Goal: Task Accomplishment & Management: Use online tool/utility

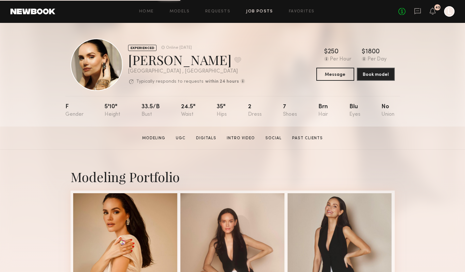
click at [262, 11] on link "Job Posts" at bounding box center [259, 11] width 27 height 4
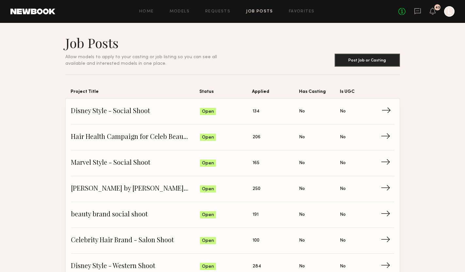
click at [111, 114] on span "Disney Style - Social Shoot" at bounding box center [135, 112] width 129 height 10
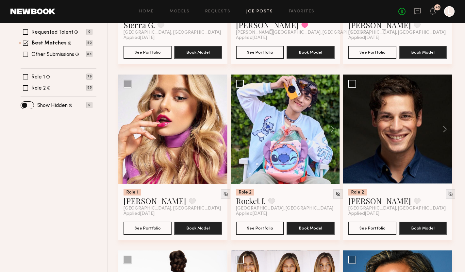
scroll to position [208, 0]
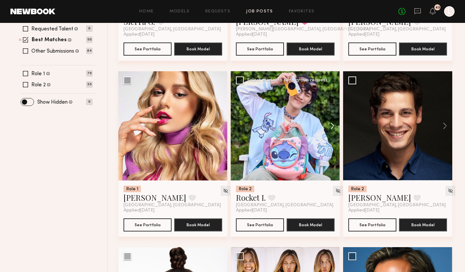
click at [332, 126] on button at bounding box center [329, 125] width 21 height 109
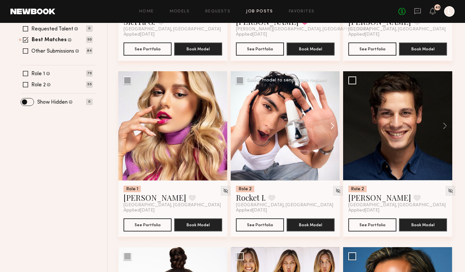
click at [332, 126] on button at bounding box center [329, 125] width 21 height 109
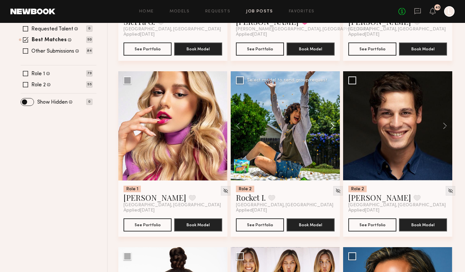
click at [332, 126] on button at bounding box center [329, 125] width 21 height 109
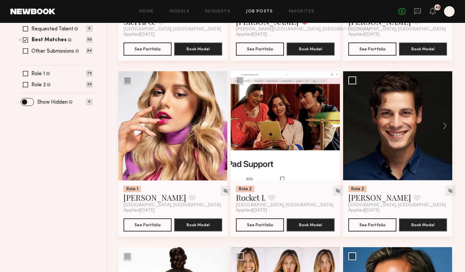
click at [332, 126] on button at bounding box center [329, 125] width 21 height 109
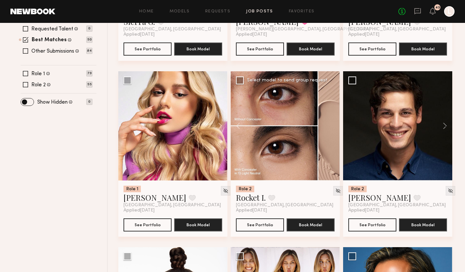
click at [332, 126] on div at bounding box center [285, 125] width 109 height 109
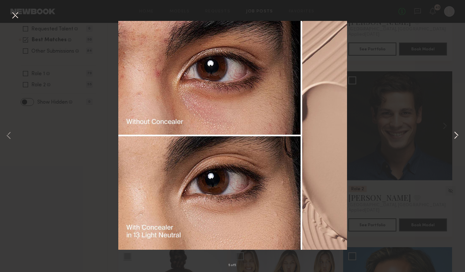
click at [455, 137] on button at bounding box center [456, 136] width 8 height 218
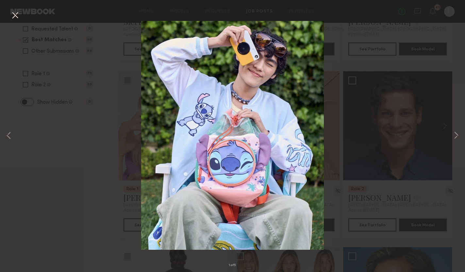
click at [461, 136] on div "1 of 5" at bounding box center [232, 136] width 465 height 272
click at [459, 137] on button at bounding box center [456, 136] width 8 height 218
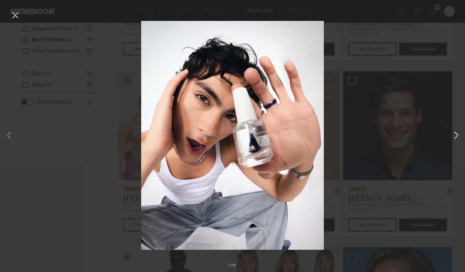
click at [452, 137] on button at bounding box center [456, 136] width 8 height 218
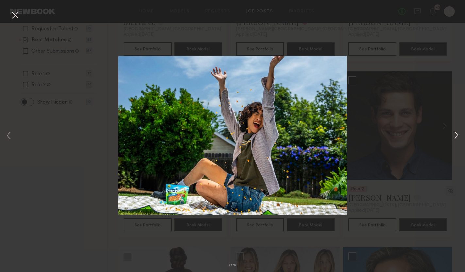
click at [452, 137] on button at bounding box center [456, 136] width 8 height 218
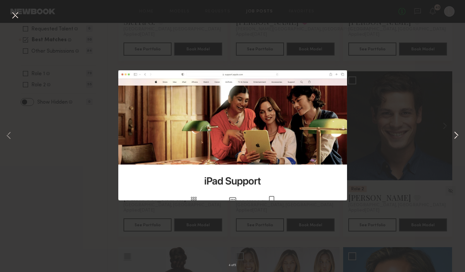
click at [452, 137] on button at bounding box center [456, 136] width 8 height 218
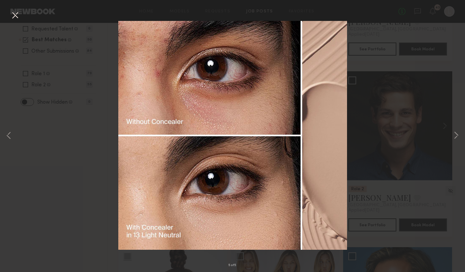
click at [14, 21] on button at bounding box center [15, 16] width 10 height 12
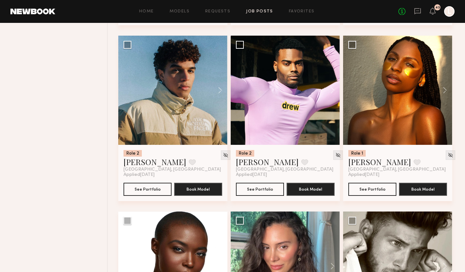
scroll to position [946, 0]
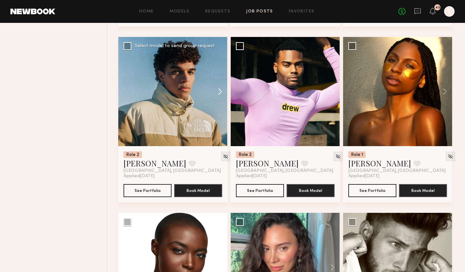
click at [222, 93] on button at bounding box center [216, 91] width 21 height 109
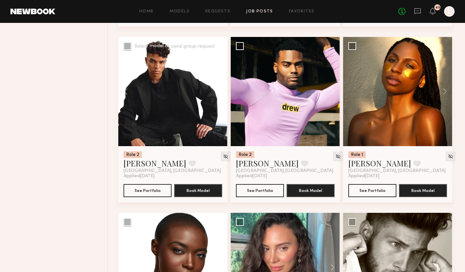
click at [222, 93] on button at bounding box center [216, 91] width 21 height 109
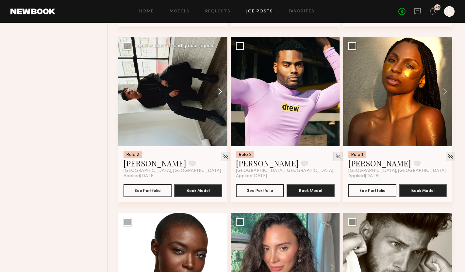
click at [222, 93] on button at bounding box center [216, 91] width 21 height 109
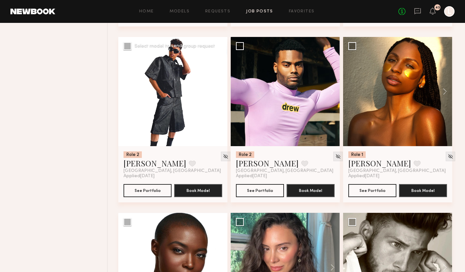
click at [222, 93] on button at bounding box center [216, 91] width 21 height 109
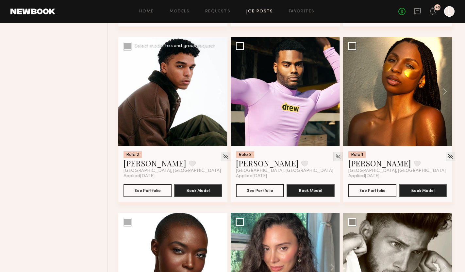
click at [222, 93] on button at bounding box center [216, 91] width 21 height 109
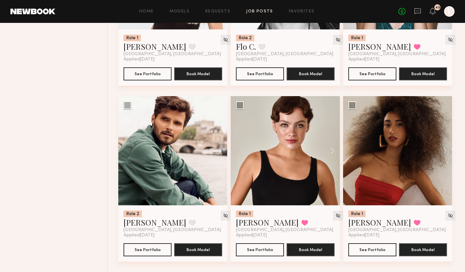
scroll to position [1592, 0]
click at [335, 150] on button at bounding box center [329, 150] width 21 height 109
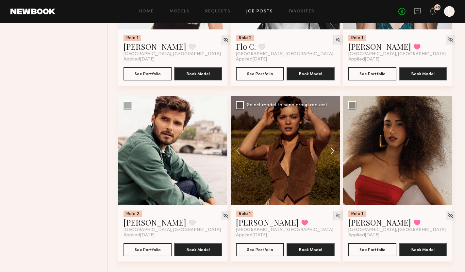
click at [335, 150] on button at bounding box center [329, 150] width 21 height 109
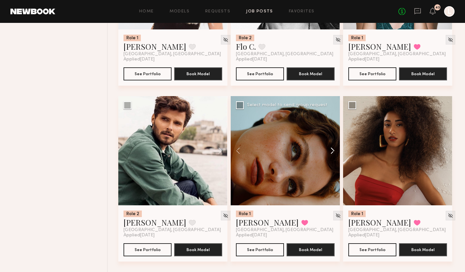
click at [335, 150] on button at bounding box center [329, 150] width 21 height 109
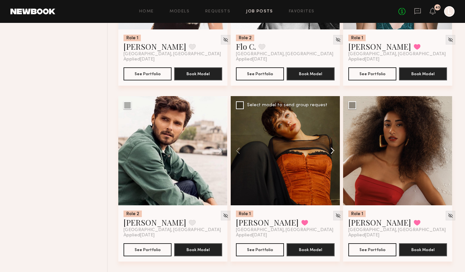
click at [335, 150] on button at bounding box center [329, 150] width 21 height 109
